Goal: Task Accomplishment & Management: Use online tool/utility

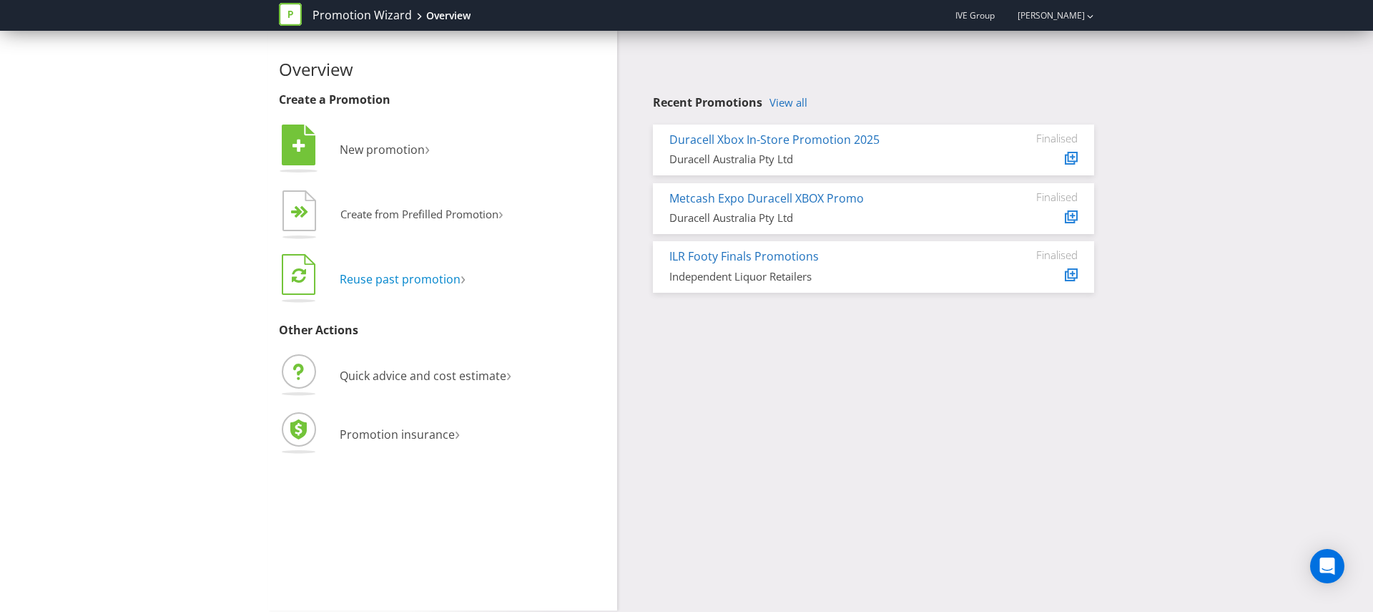
click at [392, 283] on span "Reuse past promotion" at bounding box center [400, 279] width 121 height 16
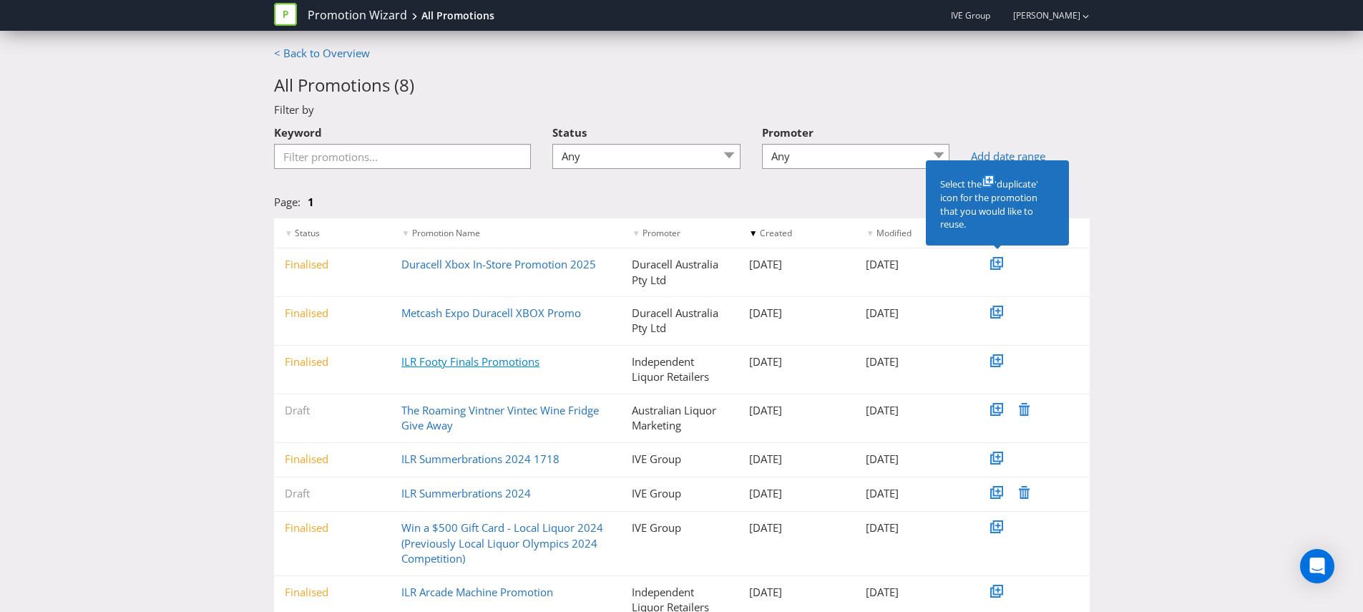
click at [436, 358] on link "ILR Footy Finals Promotions" at bounding box center [470, 361] width 138 height 14
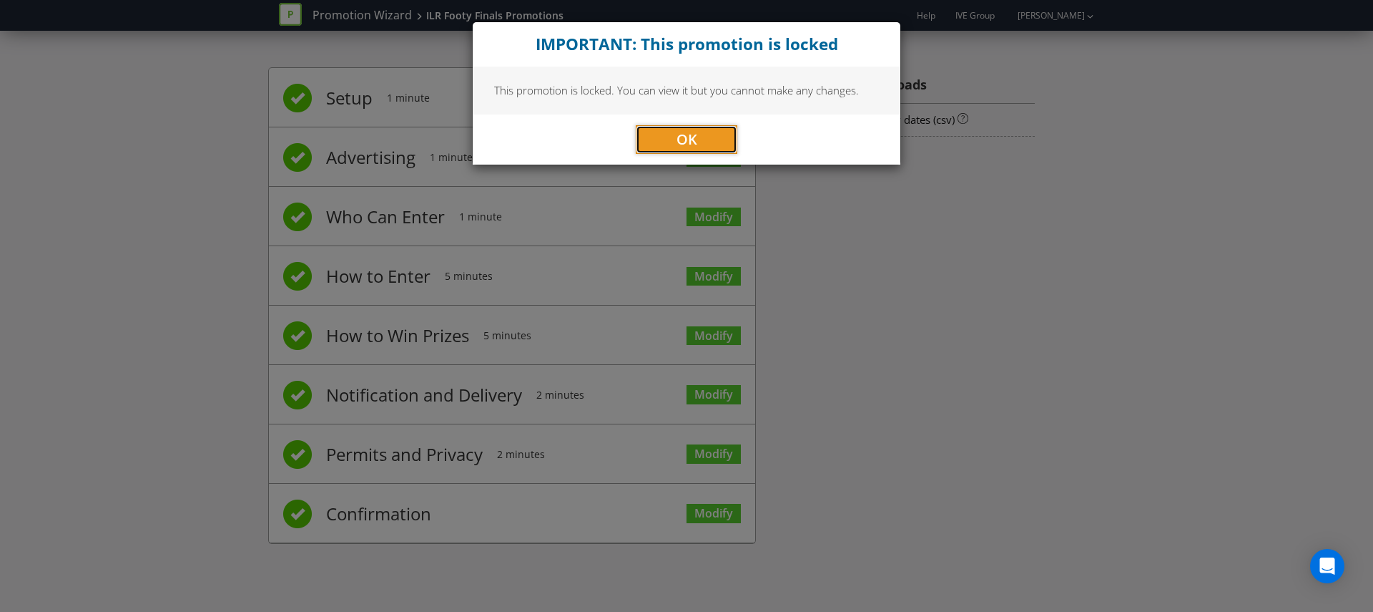
click at [685, 137] on span "OK" at bounding box center [687, 138] width 21 height 19
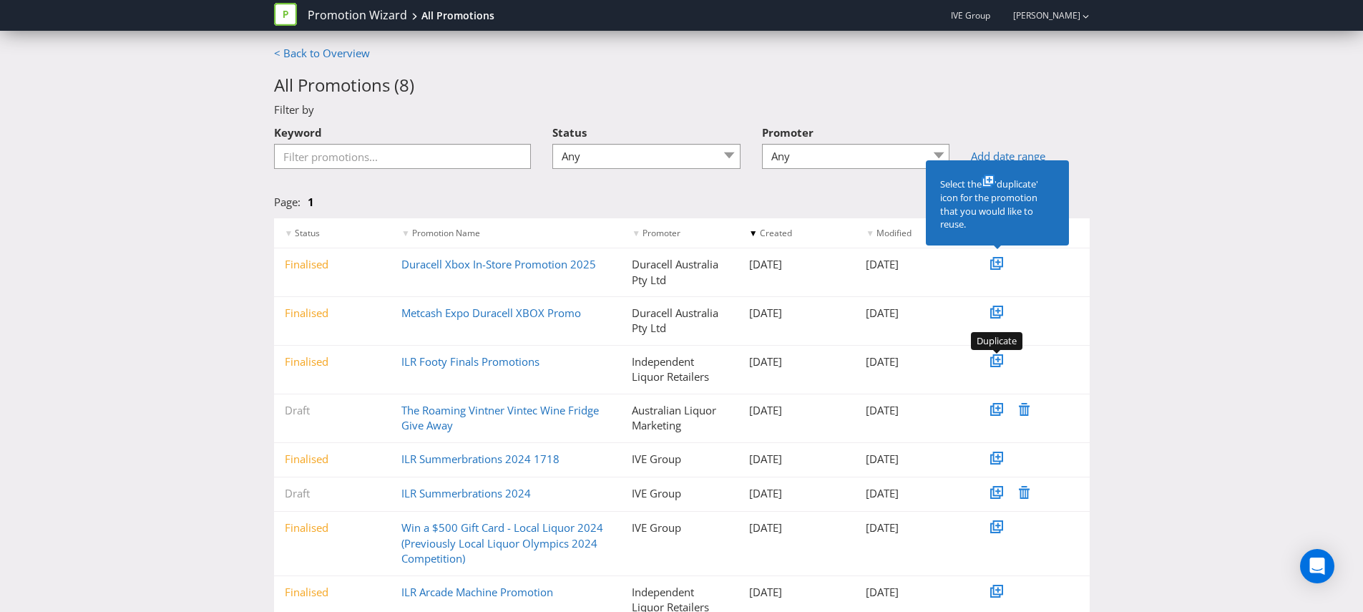
click at [993, 360] on icon at bounding box center [998, 359] width 10 height 10
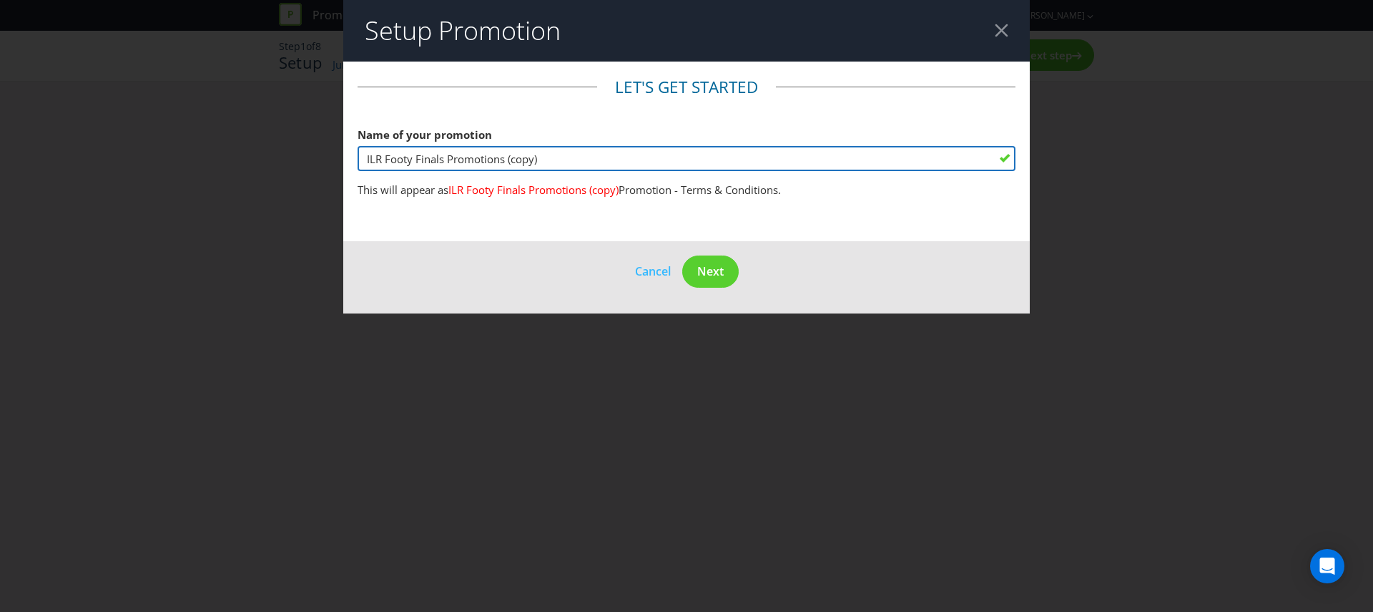
click at [432, 152] on input "ILR Footy Finals Promotions (copy)" at bounding box center [687, 158] width 658 height 25
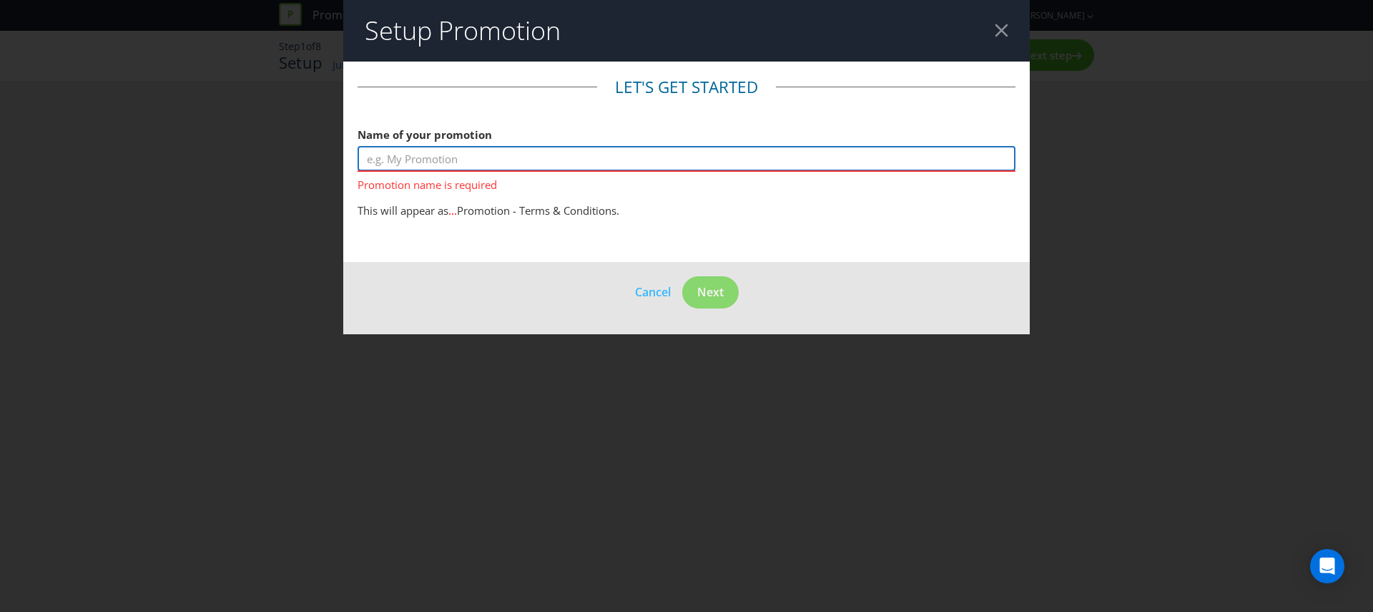
click at [458, 160] on input "text" at bounding box center [687, 158] width 658 height 25
paste input "Great Northern Speaker Fridge Promotion"
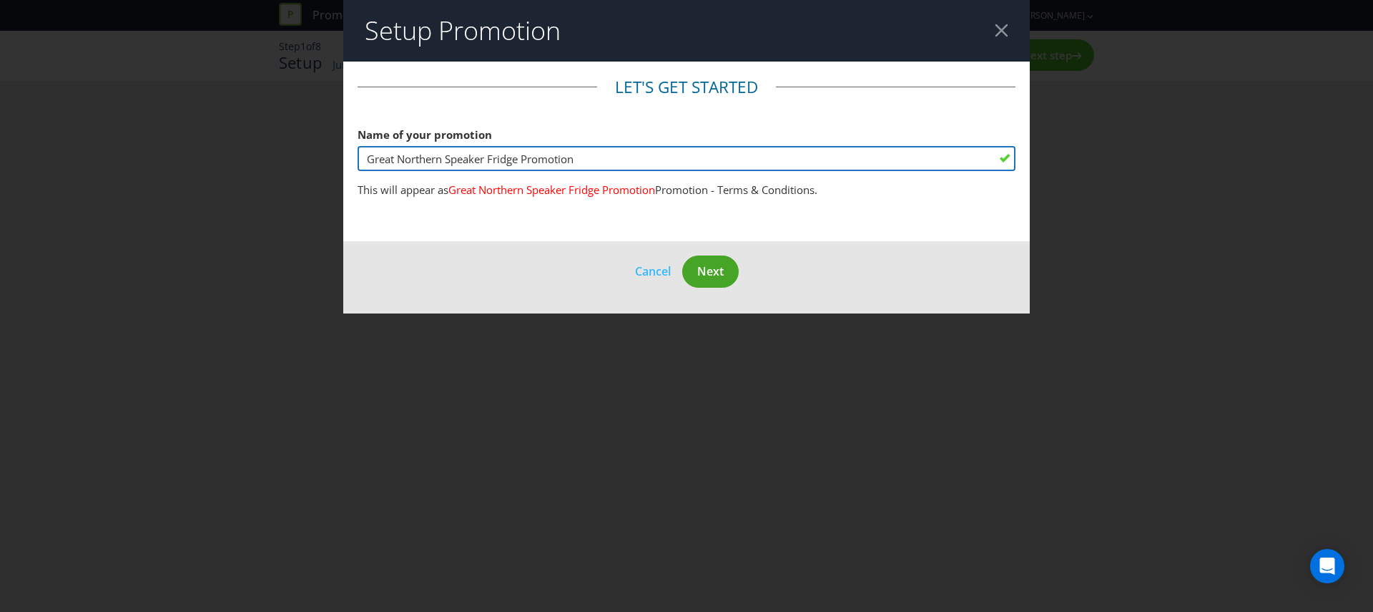
type input "Great Northern Speaker Fridge Promotion"
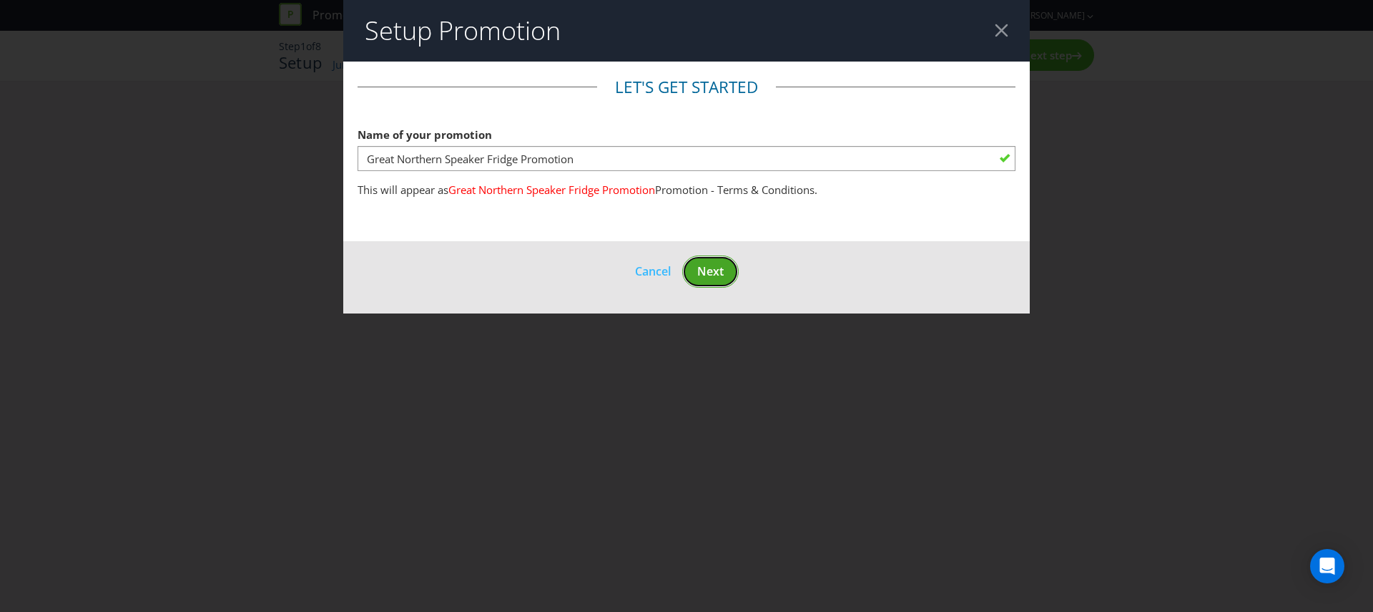
click at [688, 278] on button "Next" at bounding box center [710, 271] width 57 height 32
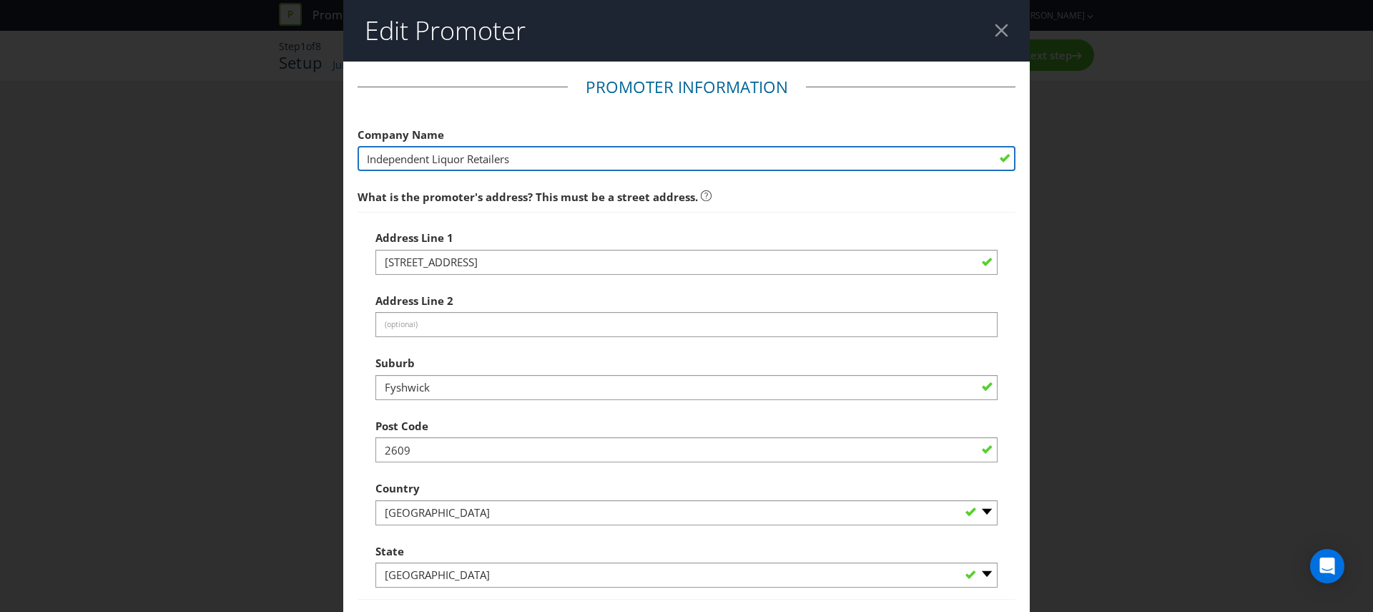
click at [438, 156] on input "Independent Liquor Retailers" at bounding box center [687, 158] width 658 height 25
paste input "Carlton & United Brewerie"
type input "Carlton & United Breweries"
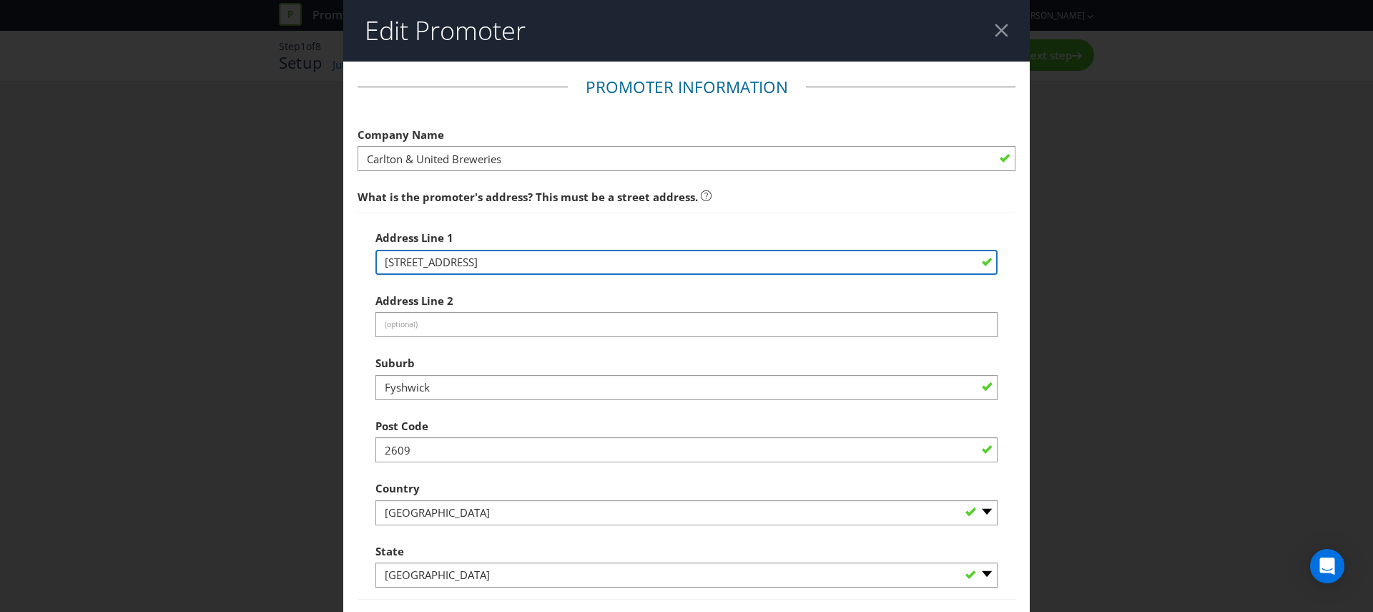
paste input "Carlton & United Breweries"
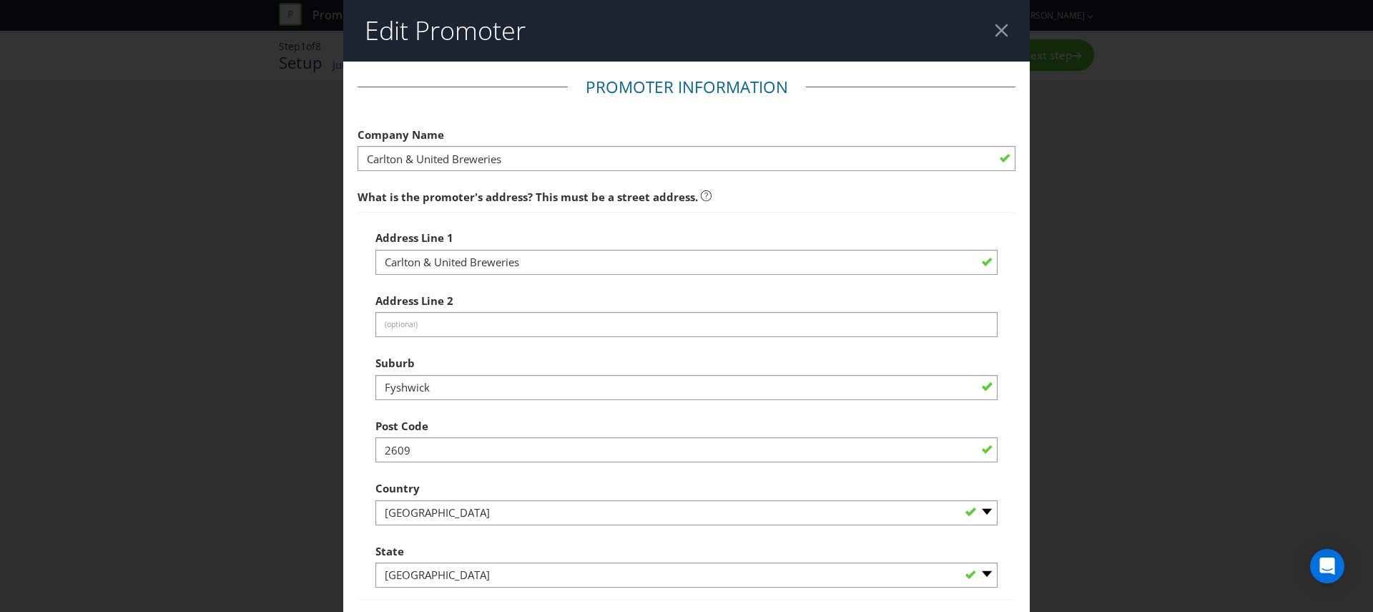
click at [436, 223] on label "Address Line 1" at bounding box center [416, 234] width 81 height 22
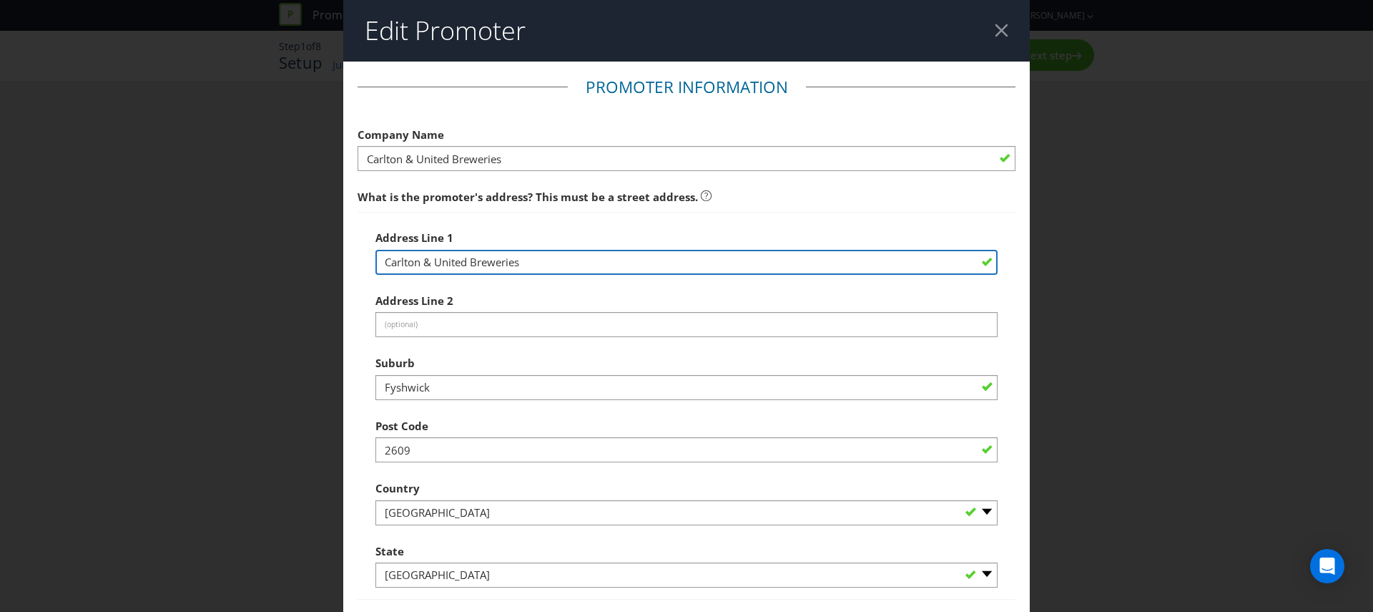
click at [438, 266] on input "Carlton & United Breweries" at bounding box center [687, 262] width 622 height 25
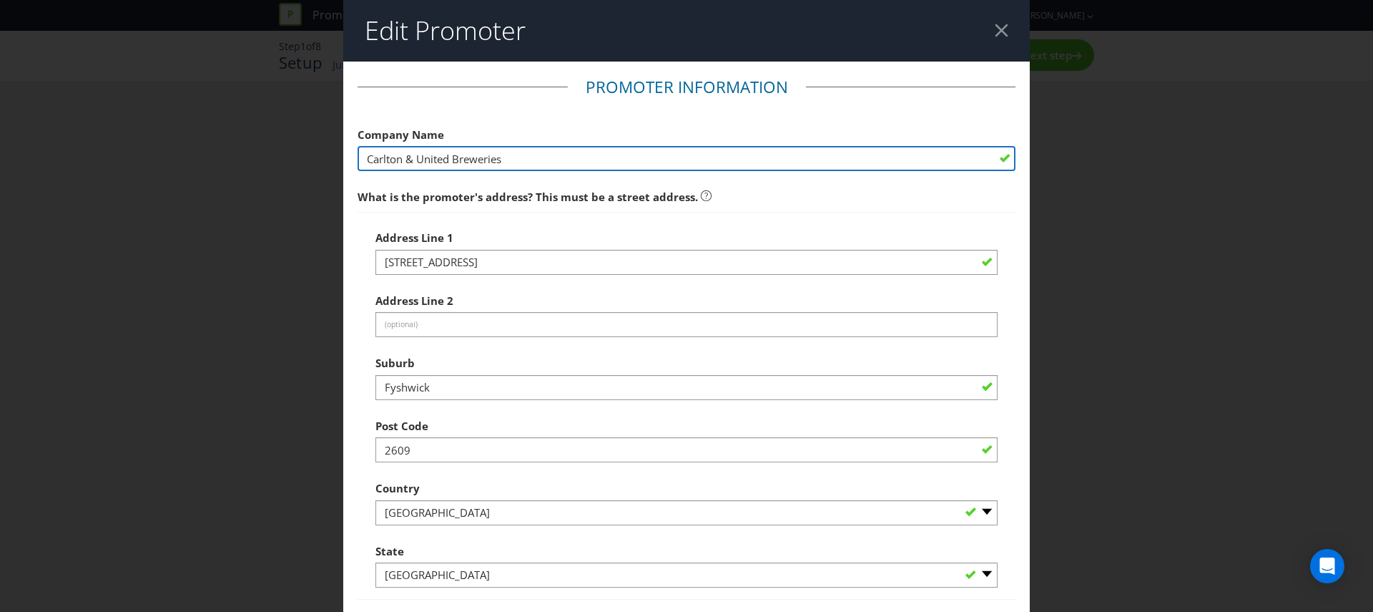
type input "[STREET_ADDRESS]"
drag, startPoint x: 504, startPoint y: 157, endPoint x: 330, endPoint y: 154, distance: 174.5
click at [331, 154] on div "Edit Promoter Promoter Information Company Name Carlton & United Breweries What…" at bounding box center [686, 306] width 1373 height 612
paste input "Independent Liquor Retailers Pty Ltd"
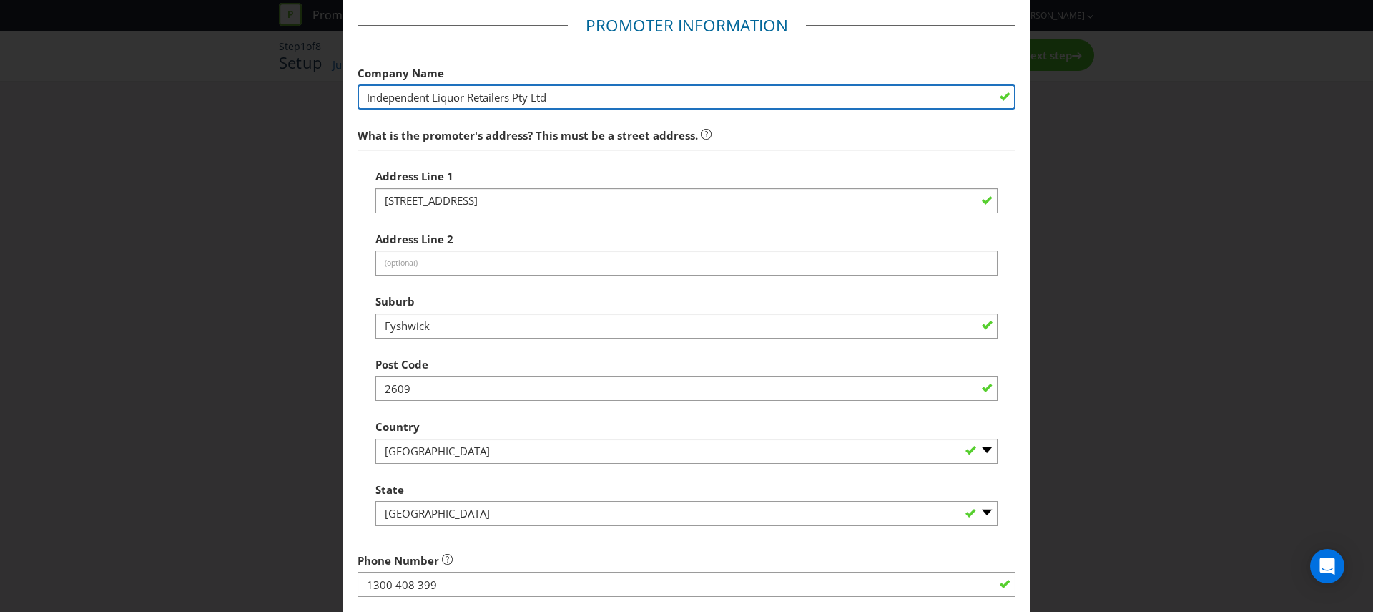
scroll to position [256, 0]
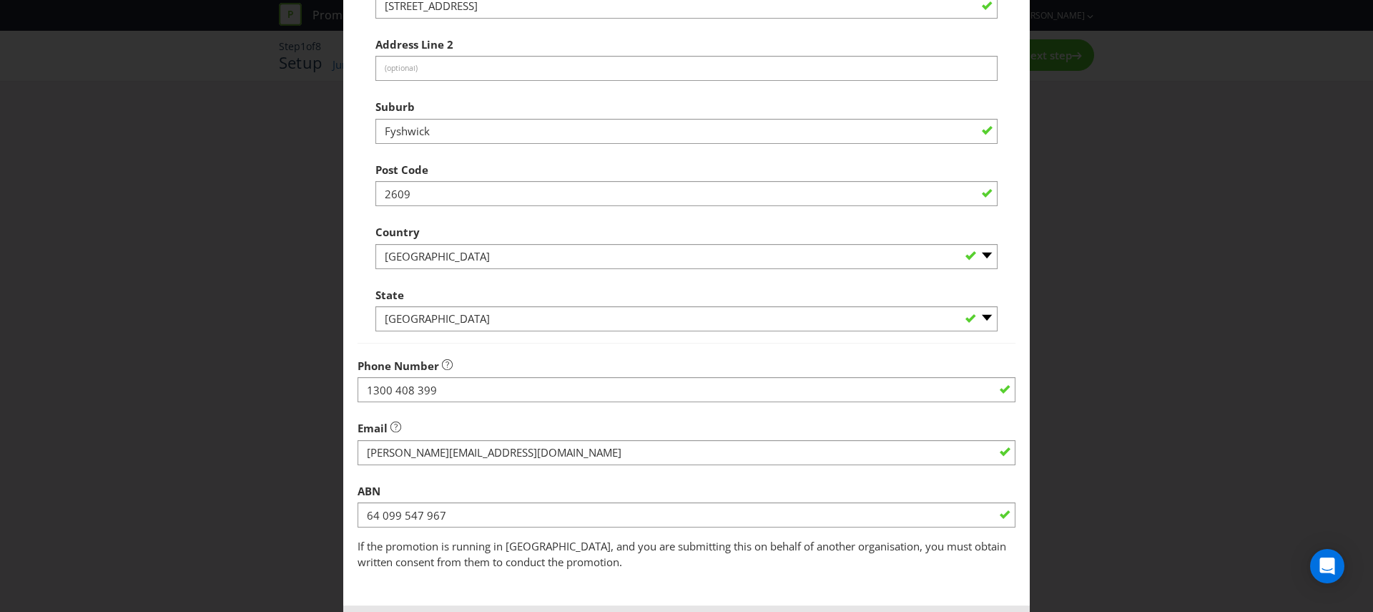
type input "Independent Liquor Retailers Pty Ltd"
drag, startPoint x: 514, startPoint y: 453, endPoint x: 310, endPoint y: 443, distance: 204.1
click at [310, 443] on div "Edit Promoter Promoter Information Company Name Independent Liquor Retailers Pt…" at bounding box center [686, 306] width 1373 height 612
click at [535, 474] on fieldset "Promoter Information Company Name Independent Liquor Retailers Pty Ltd What is …" at bounding box center [687, 195] width 658 height 750
drag, startPoint x: 520, startPoint y: 450, endPoint x: 265, endPoint y: 446, distance: 255.4
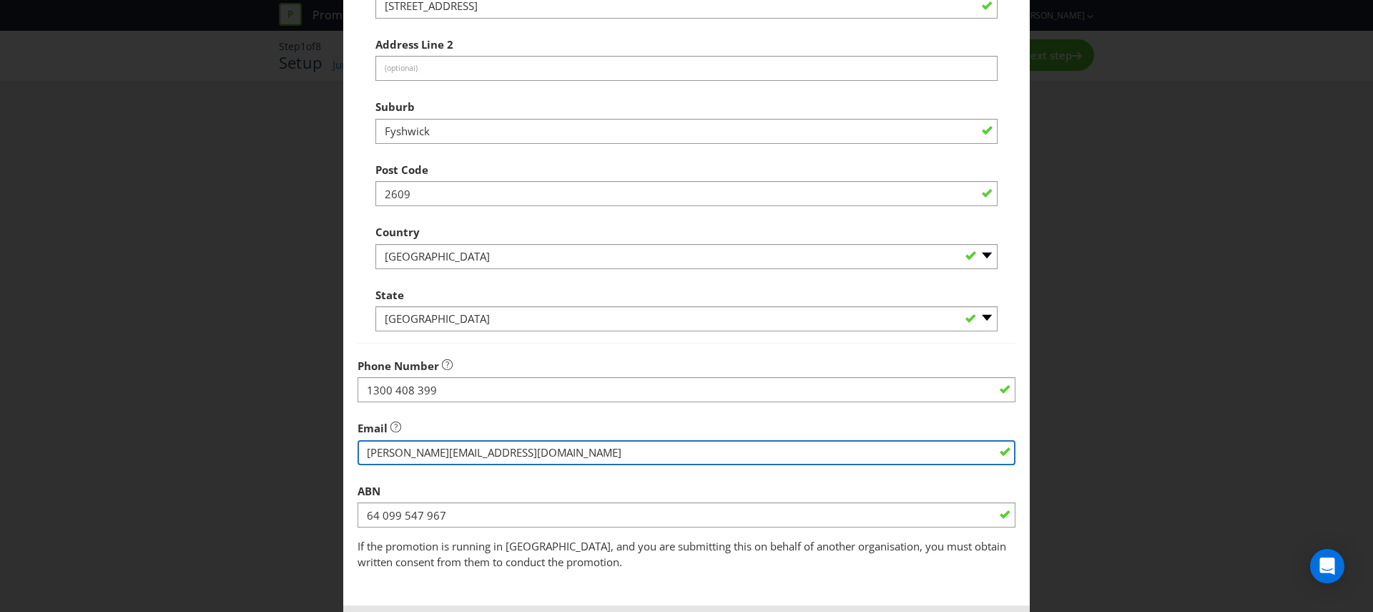
click at [265, 446] on div "Edit Promoter Promoter Information Company Name Independent Liquor Retailers Pt…" at bounding box center [686, 306] width 1373 height 612
paste input "mailto:[PERSON_NAME][EMAIL_ADDRESS][PERSON_NAME][DOMAIN_NAME]"
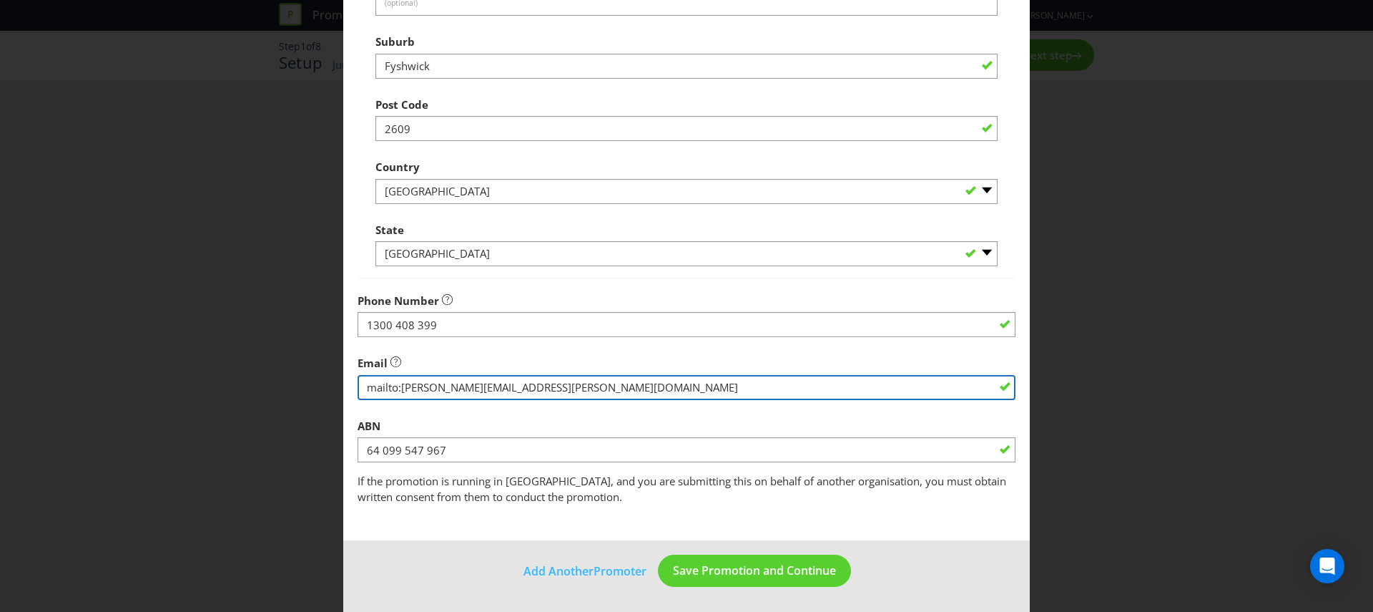
scroll to position [322, 0]
drag, startPoint x: 400, startPoint y: 386, endPoint x: 299, endPoint y: 391, distance: 101.0
click at [299, 391] on div "Edit Promoter Promoter Information Company Name Independent Liquor Retailers Pt…" at bounding box center [686, 306] width 1373 height 612
type input "[PERSON_NAME][EMAIL_ADDRESS][PERSON_NAME][DOMAIN_NAME]"
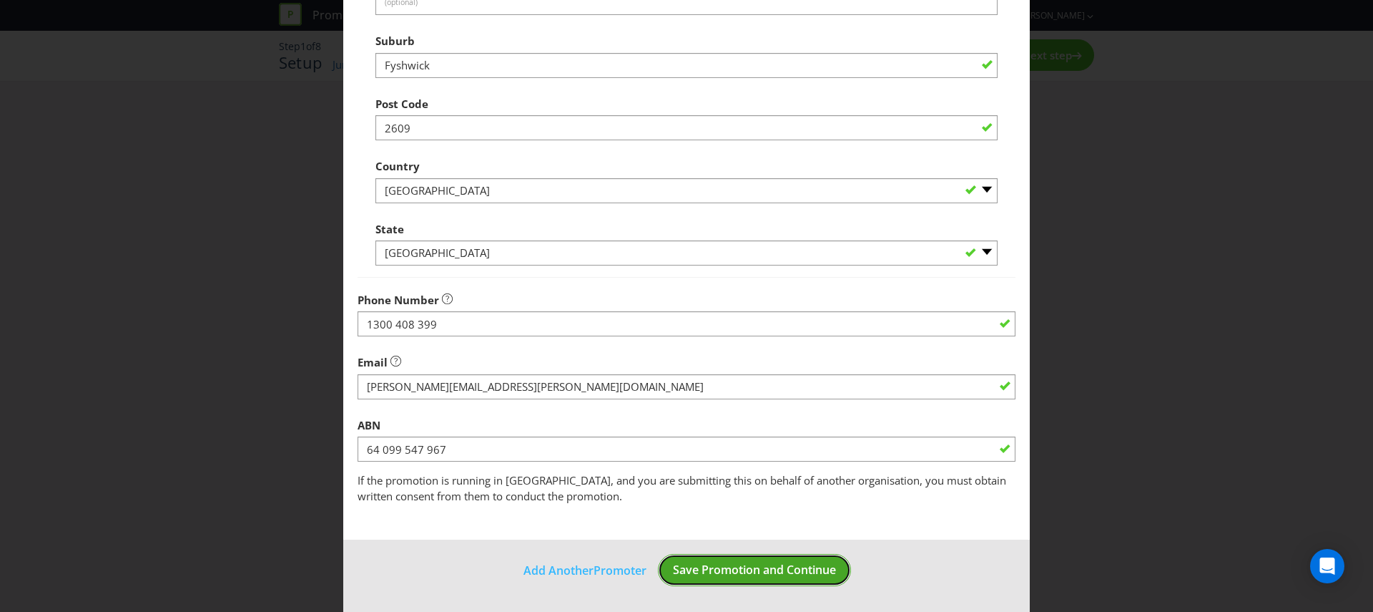
click at [734, 562] on span "Save Promotion and Continue" at bounding box center [754, 569] width 163 height 16
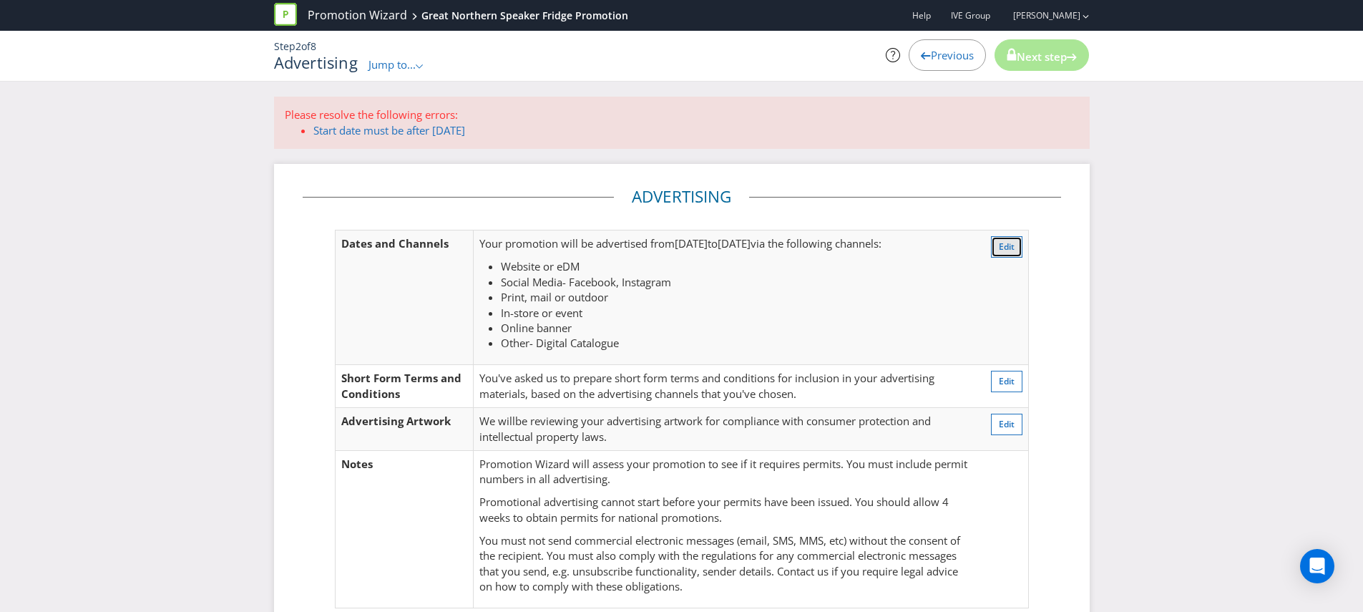
click at [1007, 249] on span "Edit" at bounding box center [1006, 246] width 16 height 12
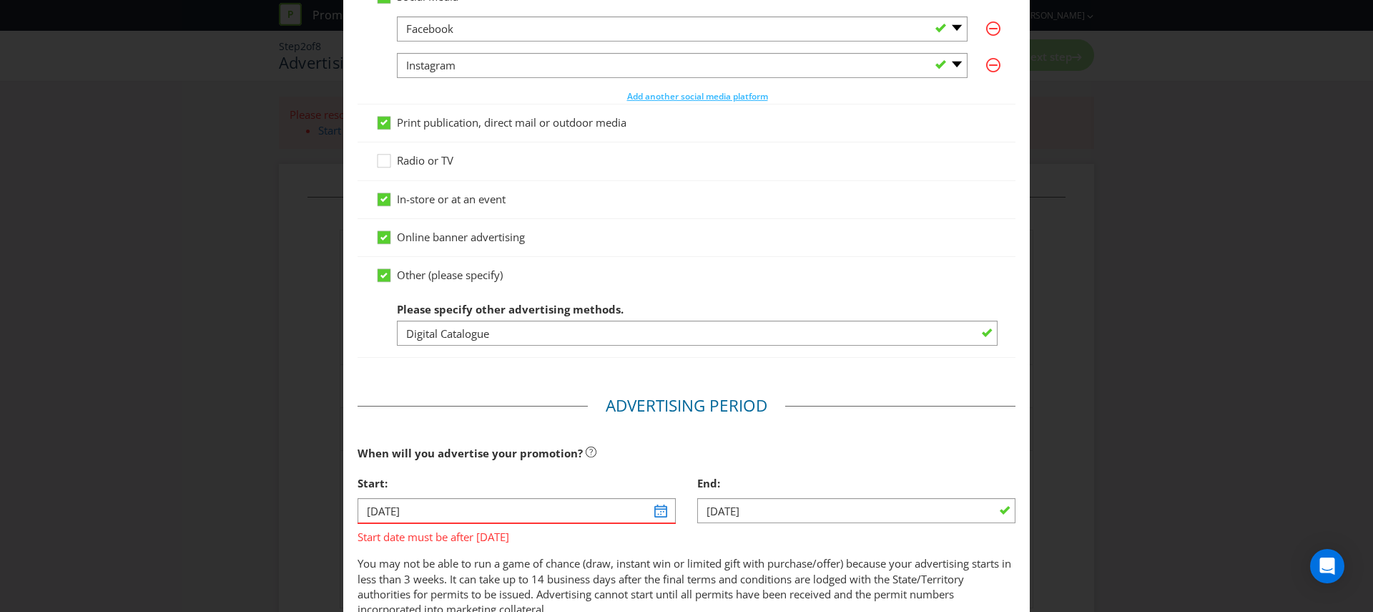
scroll to position [270, 0]
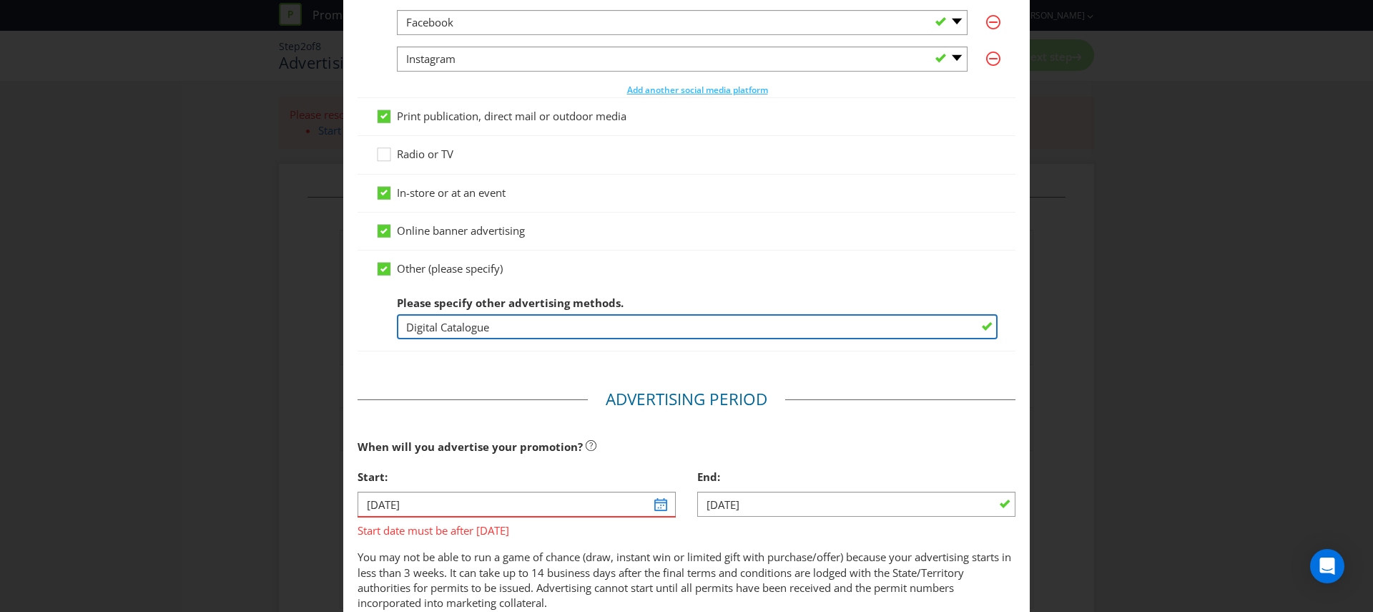
click at [665, 322] on input "Digital Catalogue" at bounding box center [697, 326] width 601 height 25
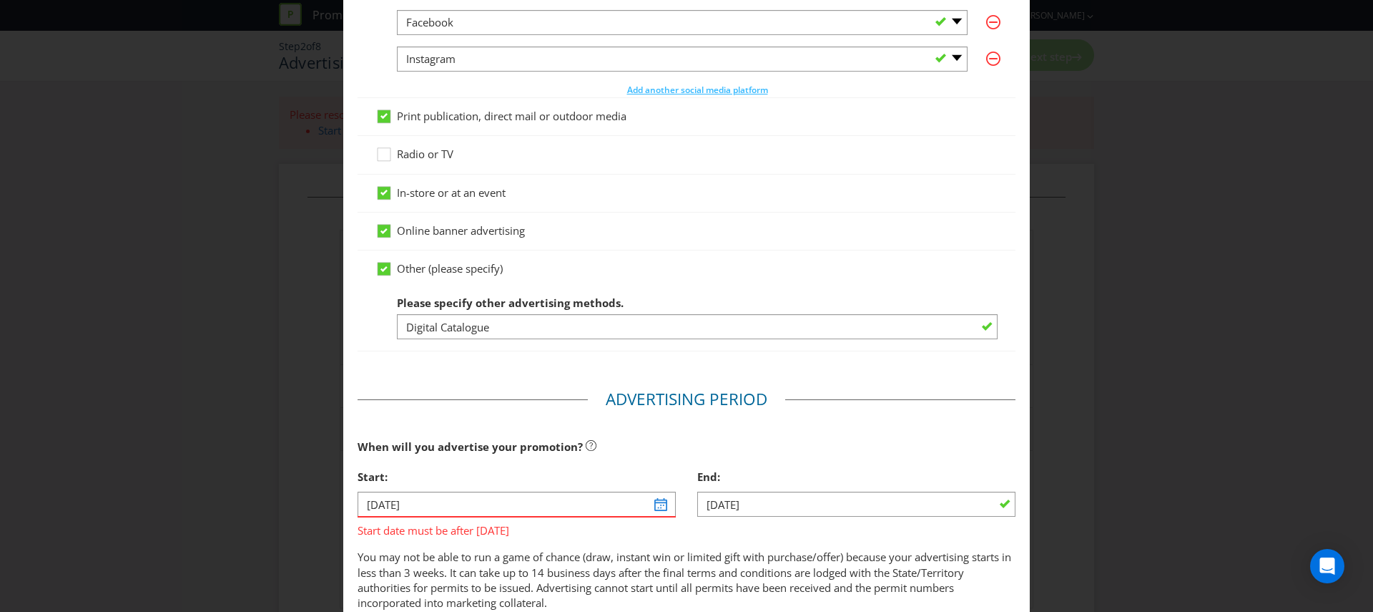
click at [519, 442] on span "When will you advertise your promotion?" at bounding box center [470, 446] width 225 height 14
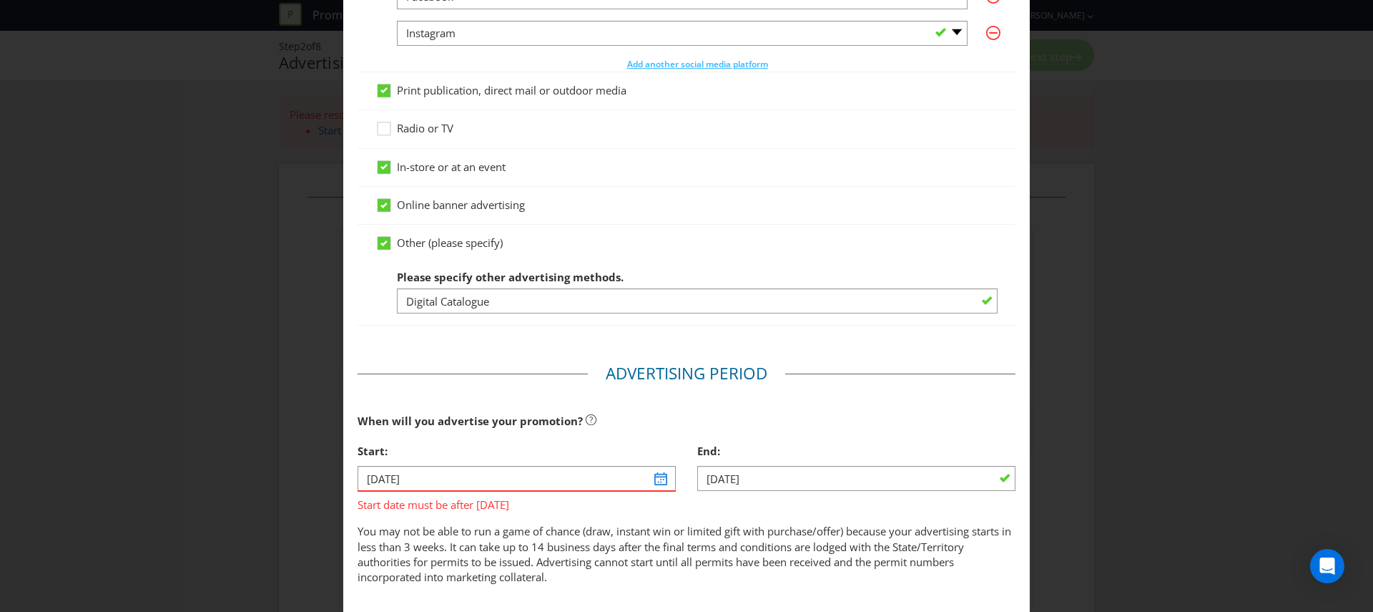
scroll to position [382, 0]
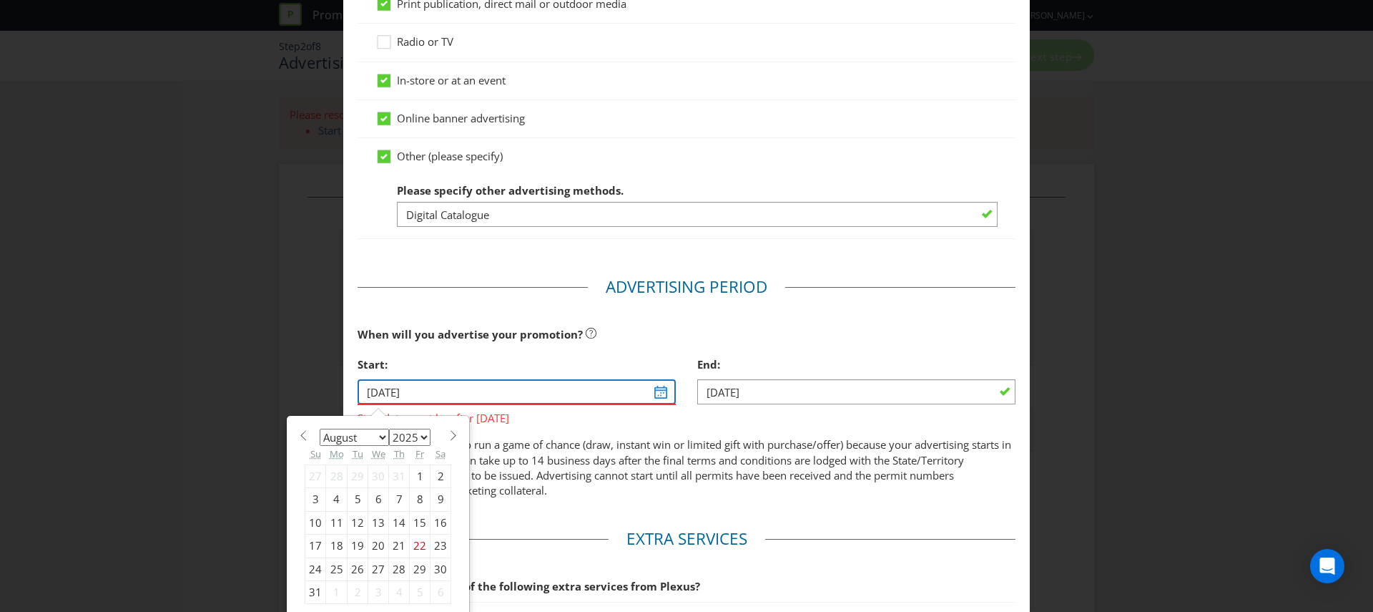
click at [652, 392] on input "[DATE]" at bounding box center [517, 391] width 318 height 25
